Goal: Find specific page/section: Find specific page/section

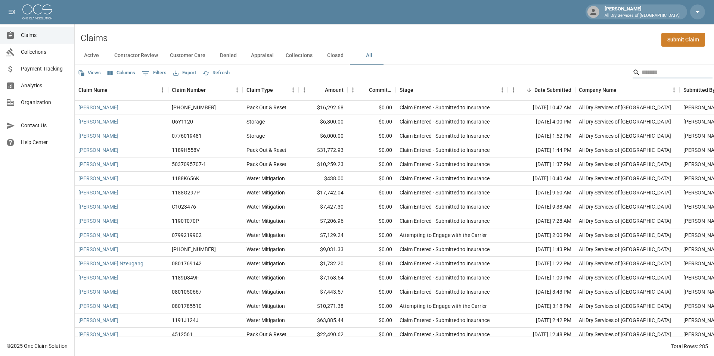
click at [660, 72] on input "Search" at bounding box center [672, 72] width 60 height 12
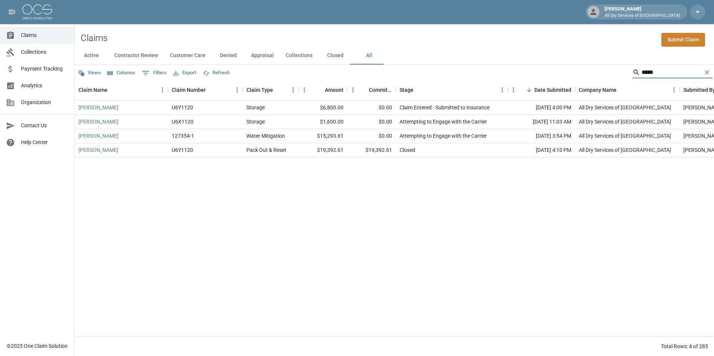
type input "*****"
click at [89, 136] on link "[PERSON_NAME]" at bounding box center [98, 135] width 40 height 7
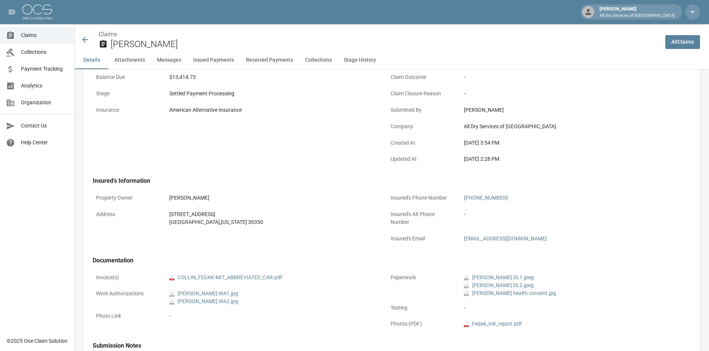
scroll to position [224, 0]
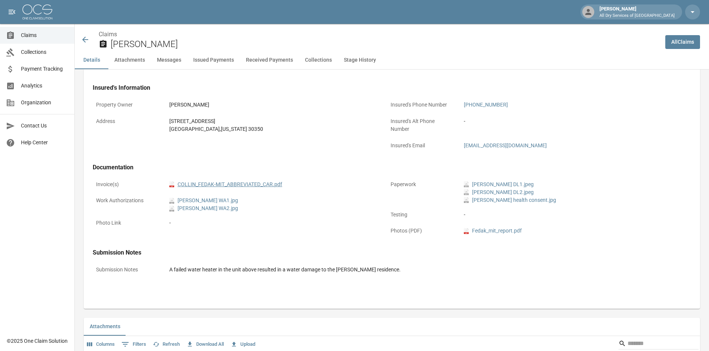
click at [234, 186] on link "pdf COLLIN_FEDAK-MIT_ABBREVIATED_CAR.pdf" at bounding box center [225, 184] width 113 height 8
click at [31, 33] on span "Claims" at bounding box center [44, 35] width 47 height 8
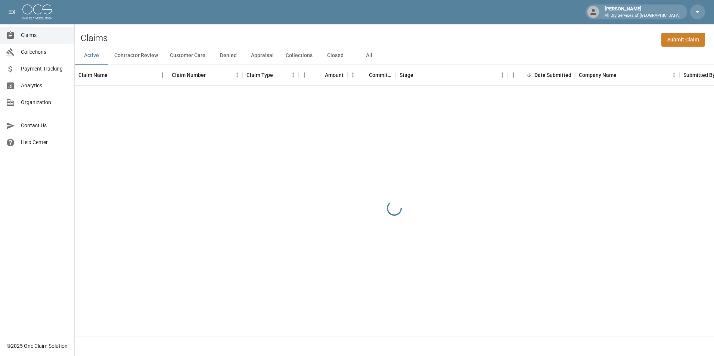
click at [362, 55] on button "All" at bounding box center [369, 56] width 34 height 18
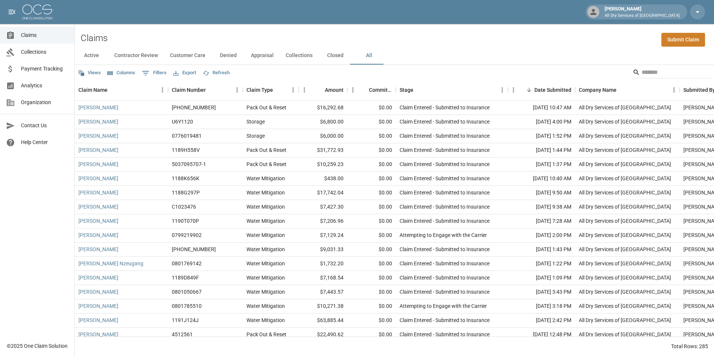
click at [32, 86] on span "Analytics" at bounding box center [44, 86] width 47 height 8
